Goal: Task Accomplishment & Management: Manage account settings

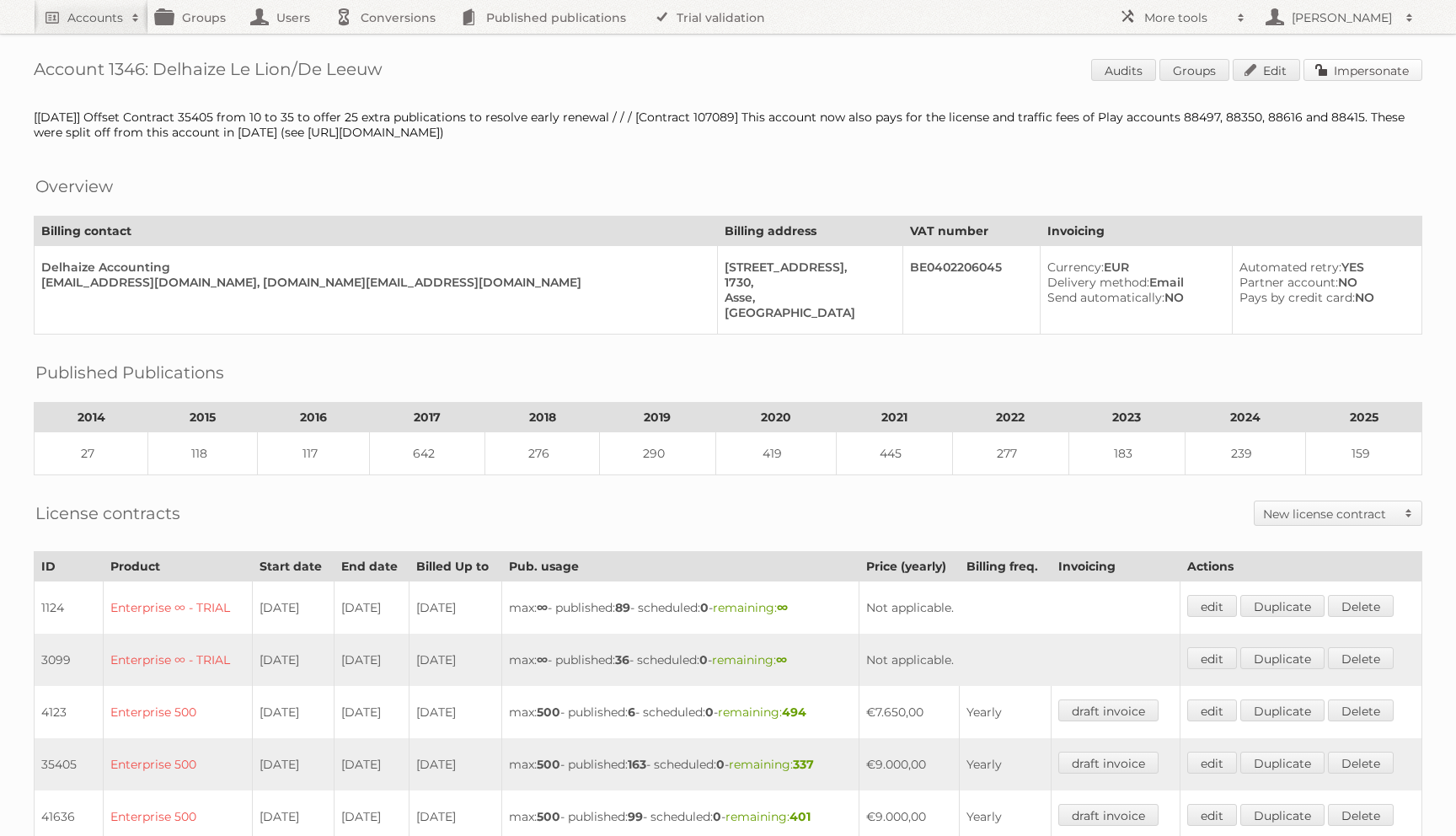
click at [1333, 72] on link "Impersonate" at bounding box center [1363, 70] width 119 height 22
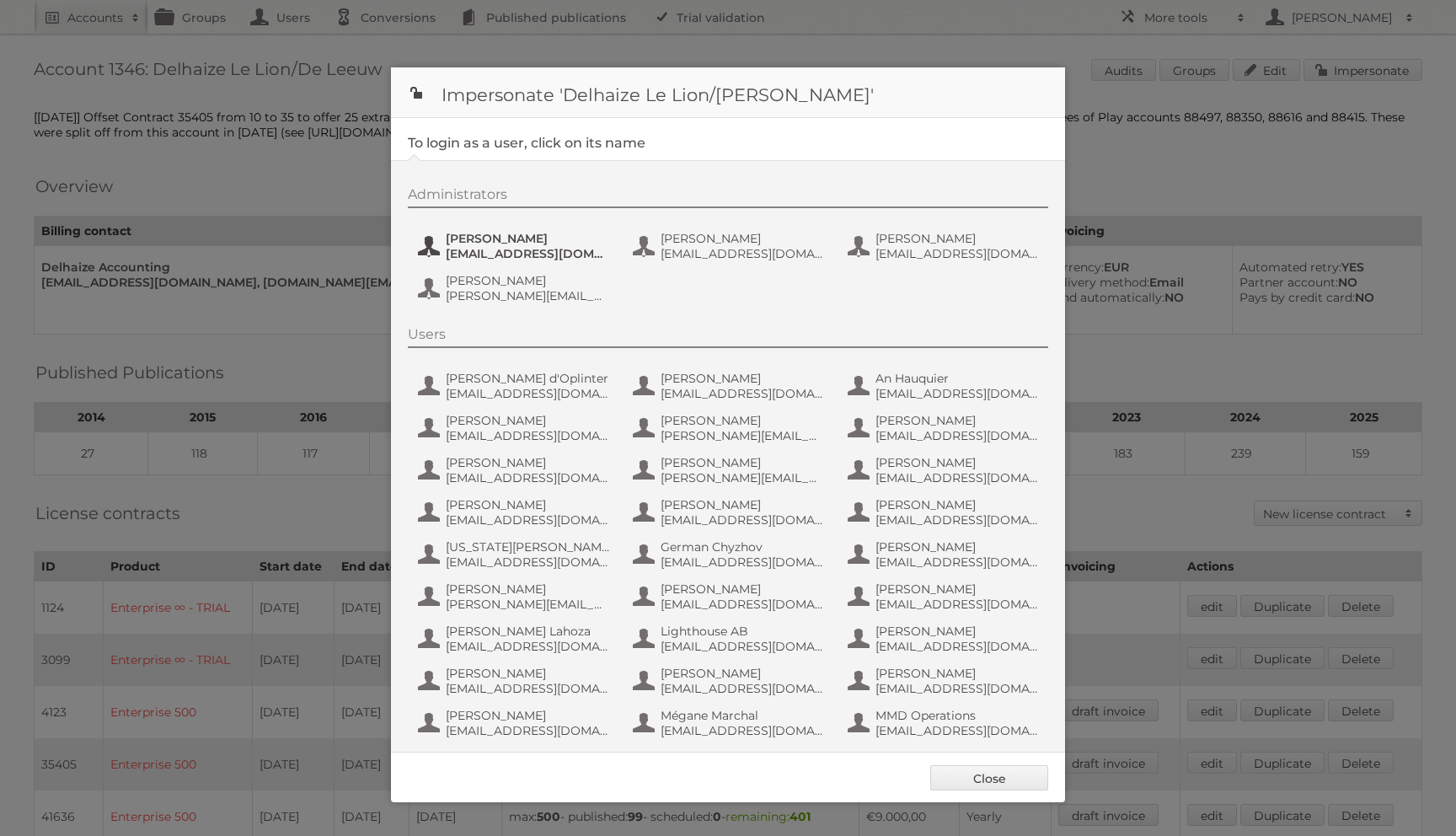
click at [556, 234] on span "[PERSON_NAME]" at bounding box center [528, 239] width 164 height 15
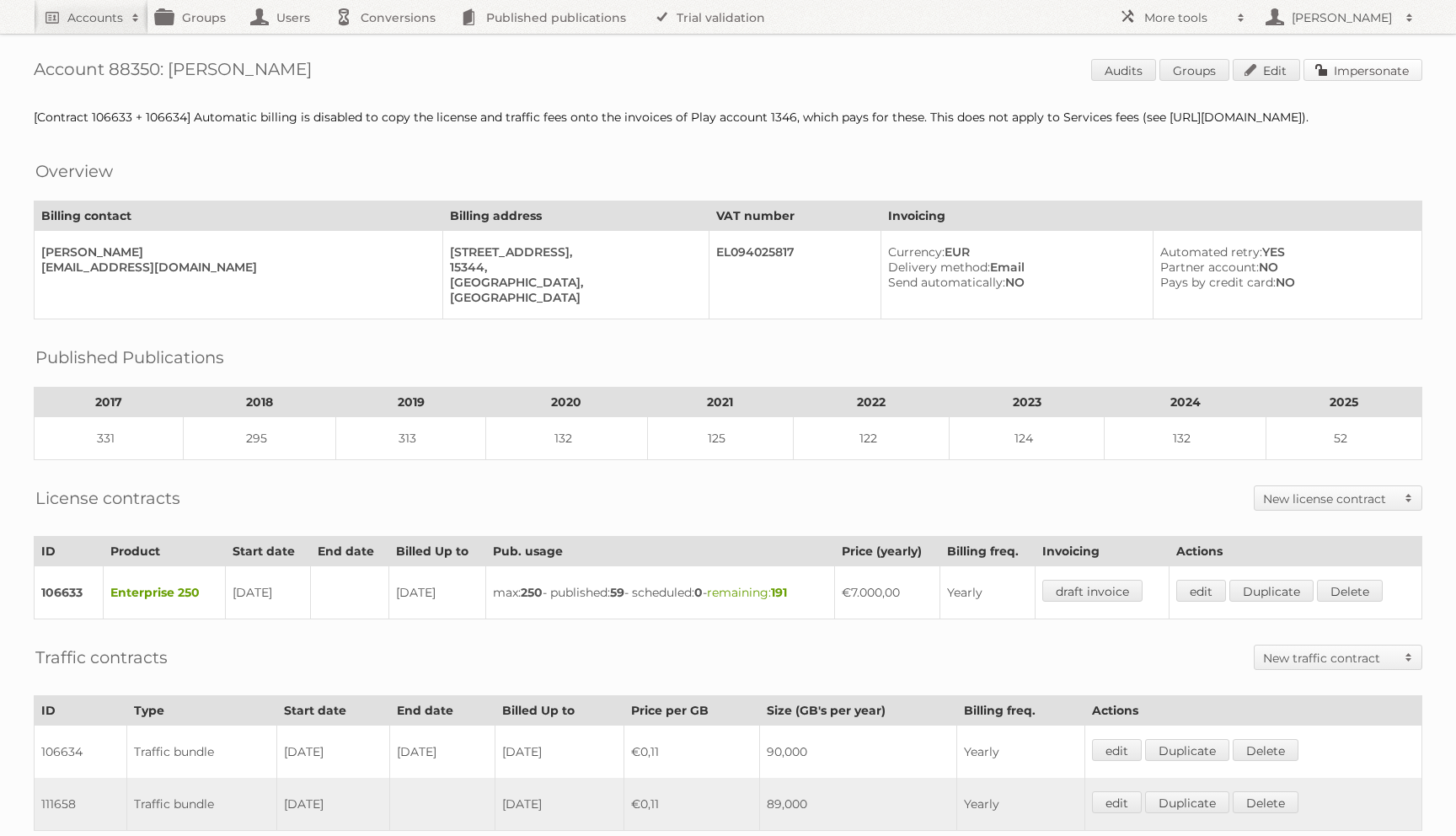
click at [1325, 69] on link "Impersonate" at bounding box center [1363, 70] width 119 height 22
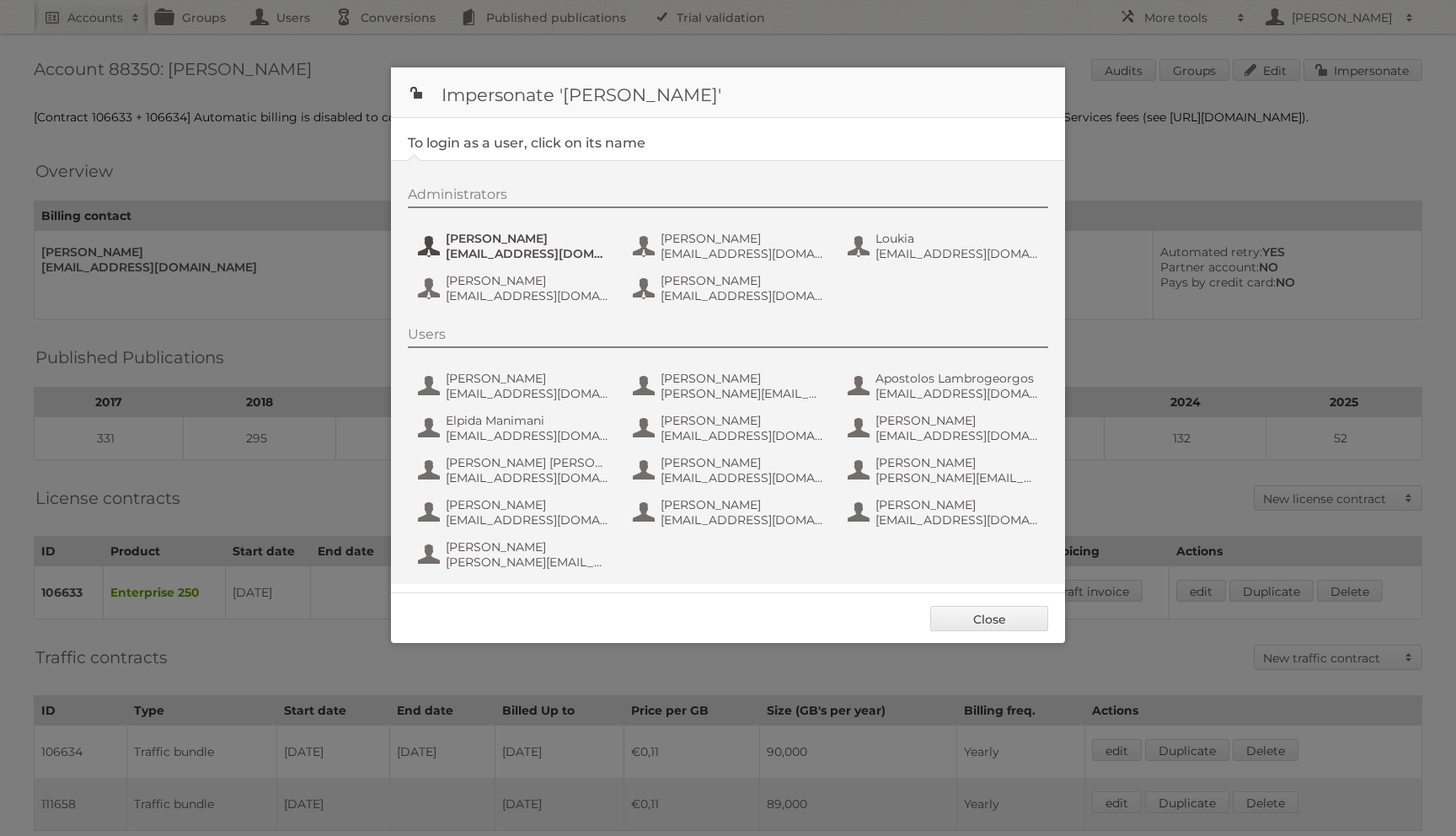
click at [503, 238] on span "Adelina Toma" at bounding box center [528, 239] width 164 height 15
